Goal: Task Accomplishment & Management: Complete application form

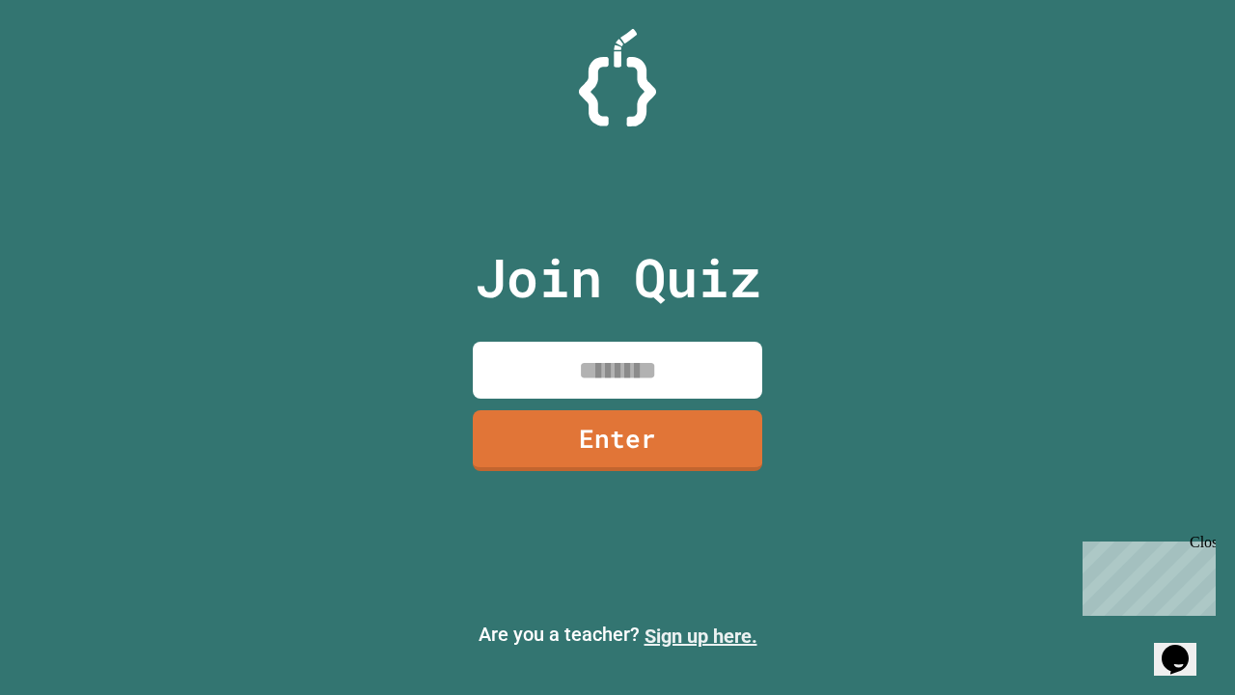
click at [701, 636] on link "Sign up here." at bounding box center [701, 635] width 113 height 23
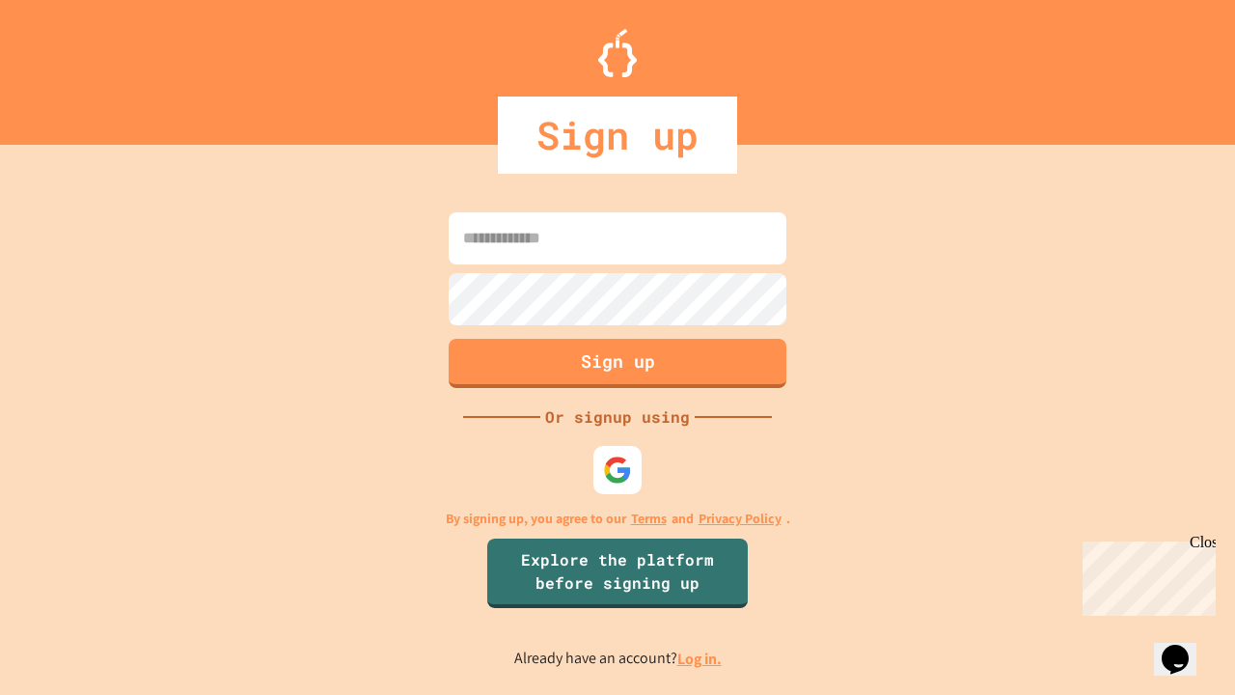
click at [701, 658] on link "Log in." at bounding box center [699, 658] width 44 height 20
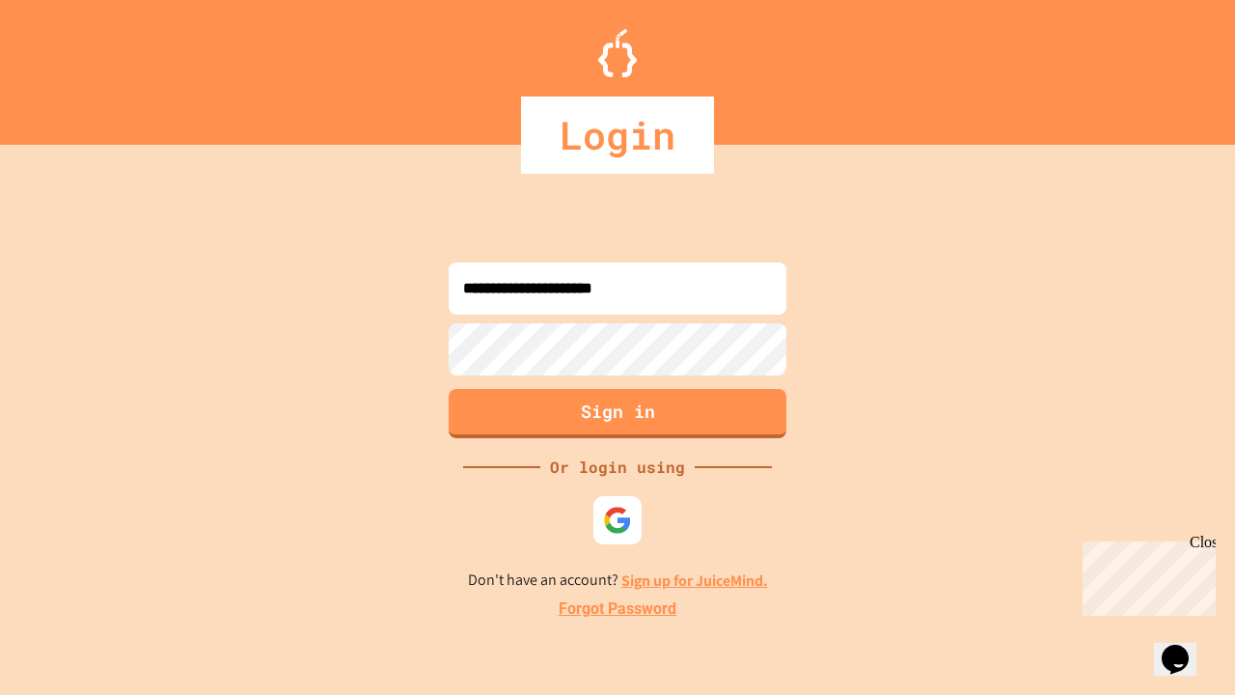
type input "**********"
